Goal: Task Accomplishment & Management: Manage account settings

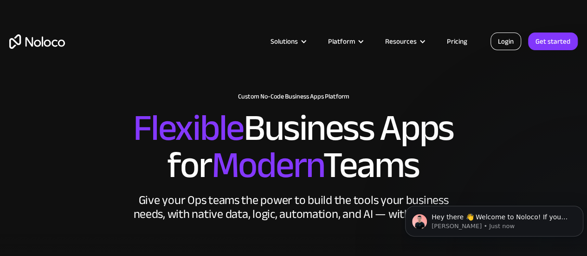
click at [507, 45] on link "Login" at bounding box center [506, 42] width 31 height 18
click at [502, 42] on link "Login" at bounding box center [506, 42] width 31 height 18
click at [513, 41] on link "Login" at bounding box center [506, 42] width 31 height 18
